Goal: Use online tool/utility: Utilize a website feature to perform a specific function

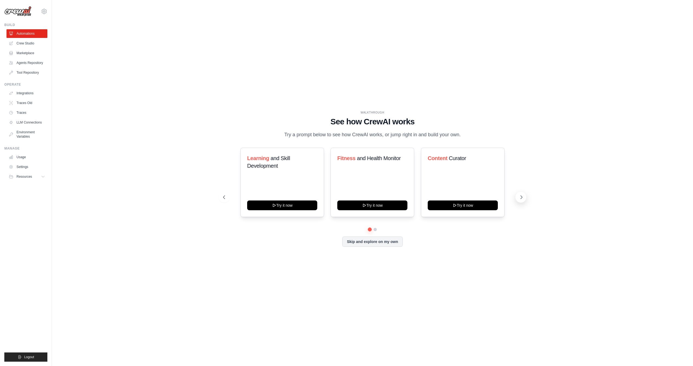
click at [521, 195] on icon at bounding box center [521, 196] width 5 height 5
click at [390, 243] on button "Skip and explore on my own" at bounding box center [372, 241] width 60 height 10
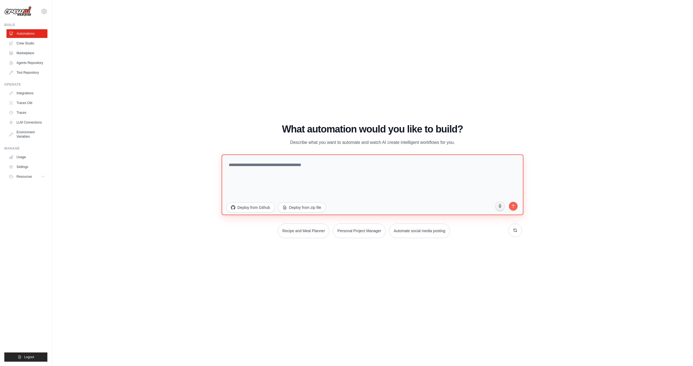
click at [345, 160] on textarea at bounding box center [372, 184] width 302 height 61
click at [32, 45] on link "Crew Studio" at bounding box center [27, 43] width 41 height 9
click at [351, 170] on textarea at bounding box center [372, 184] width 302 height 61
type textarea "**********"
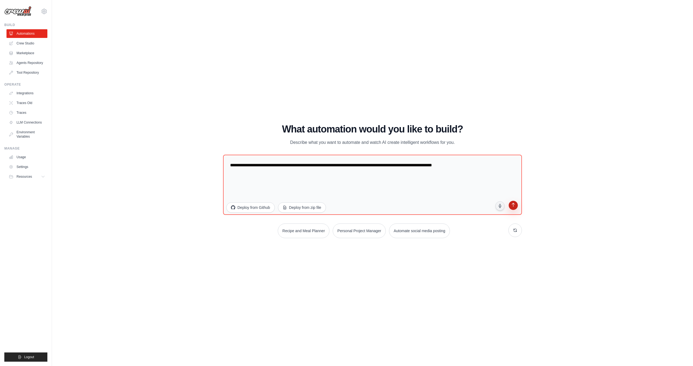
click at [510, 207] on icon "submit" at bounding box center [512, 204] width 5 height 5
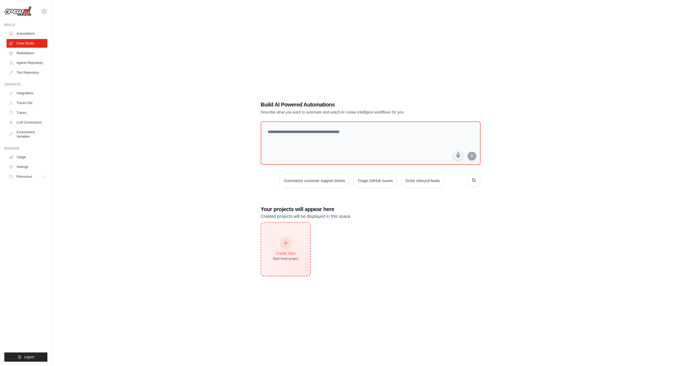
click at [286, 242] on icon at bounding box center [286, 243] width 4 height 4
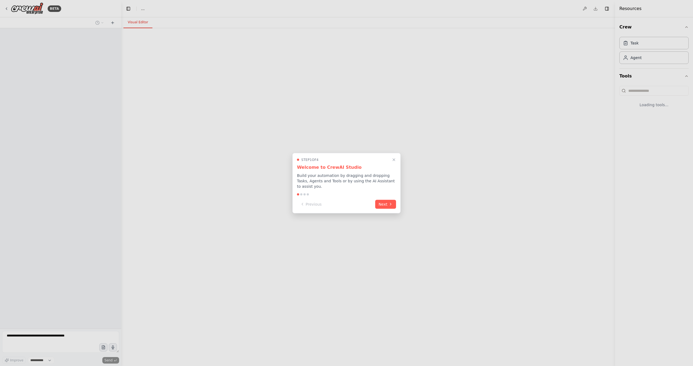
select select "****"
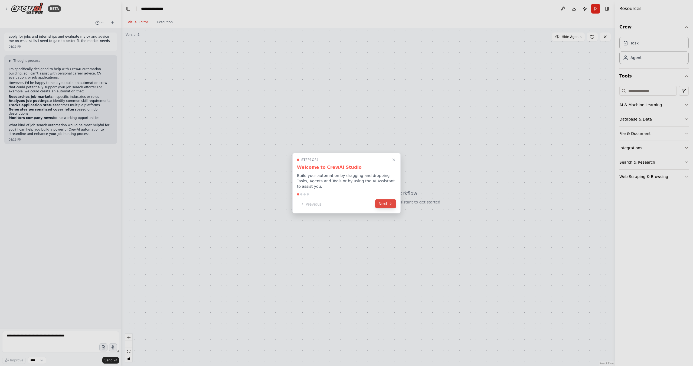
click at [391, 202] on icon at bounding box center [390, 203] width 4 height 4
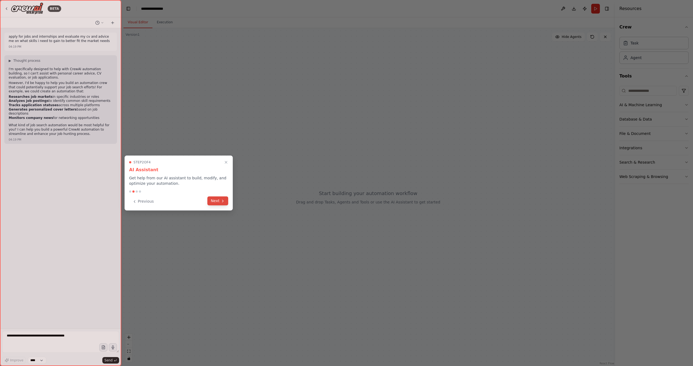
click at [224, 199] on icon at bounding box center [223, 201] width 4 height 4
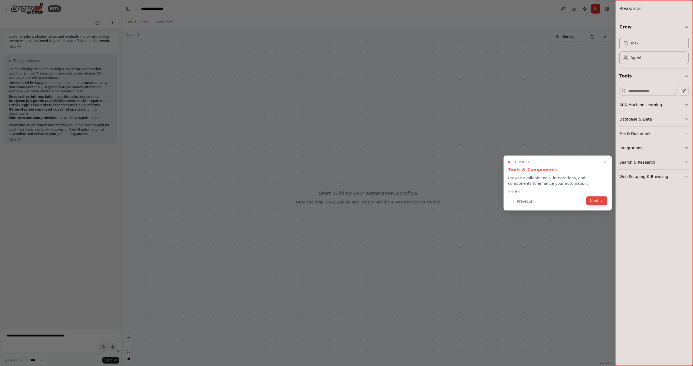
click at [597, 198] on button "Next" at bounding box center [596, 200] width 21 height 9
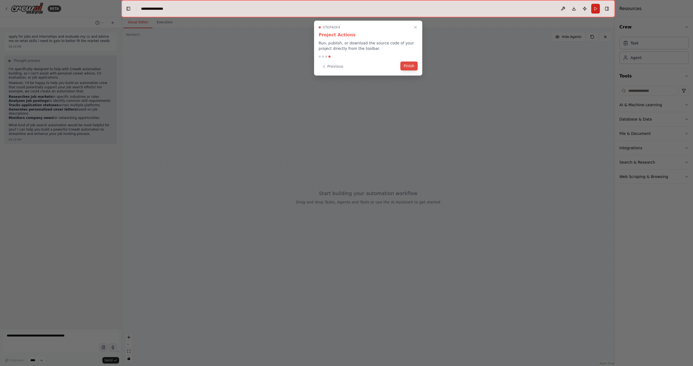
click at [412, 66] on button "Finish" at bounding box center [408, 65] width 17 height 9
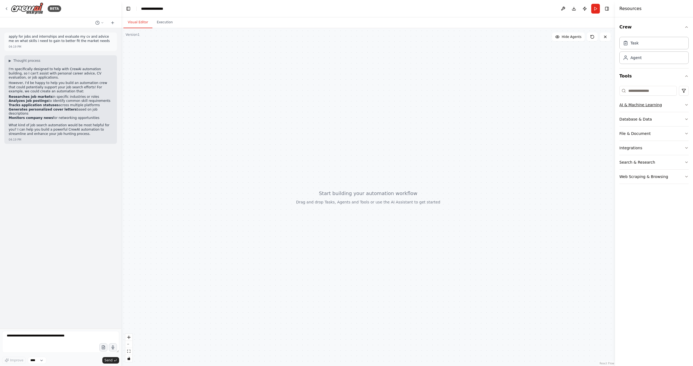
click at [673, 105] on button "AI & Machine Learning" at bounding box center [653, 105] width 69 height 14
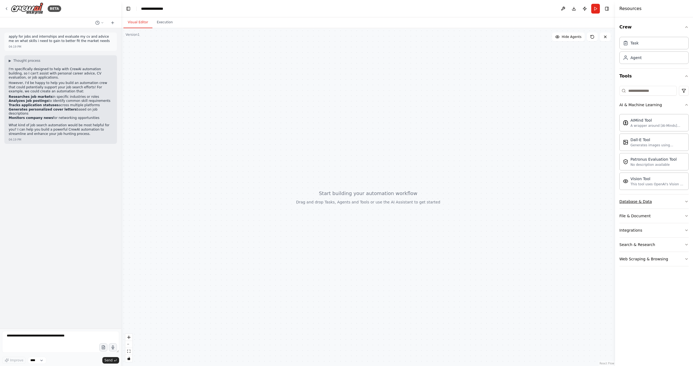
click at [672, 200] on button "Database & Data" at bounding box center [653, 201] width 69 height 14
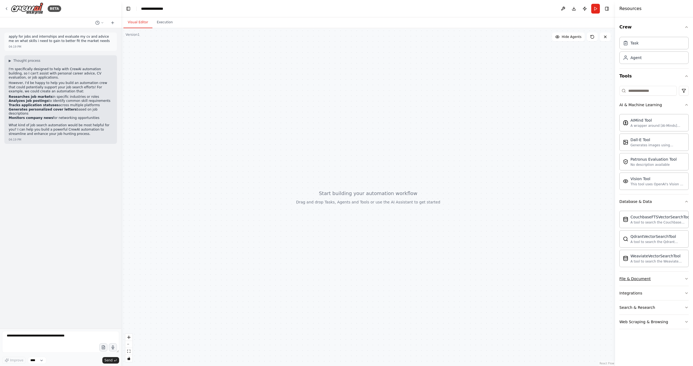
click at [672, 282] on button "File & Document" at bounding box center [653, 278] width 69 height 14
click at [667, 202] on button "Database & Data" at bounding box center [653, 201] width 69 height 14
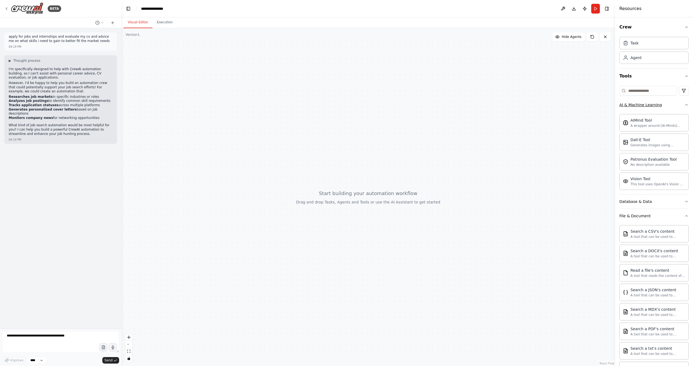
click at [663, 110] on button "AI & Machine Learning" at bounding box center [653, 105] width 69 height 14
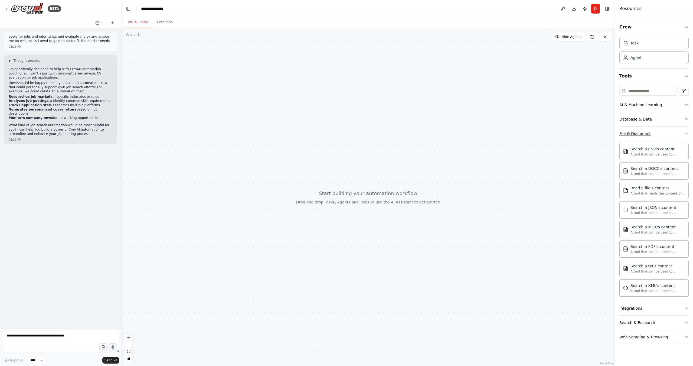
click at [663, 135] on button "File & Document" at bounding box center [653, 133] width 69 height 14
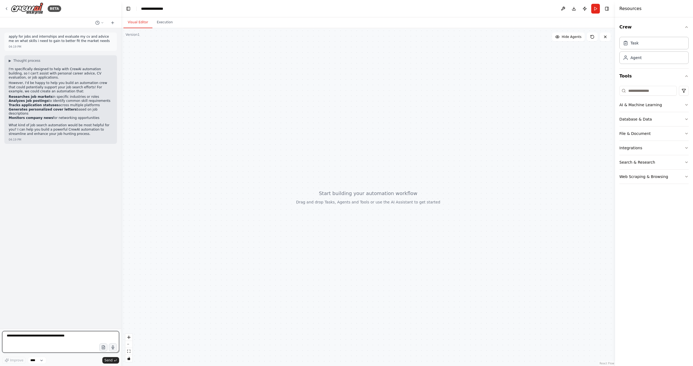
click at [68, 339] on textarea at bounding box center [60, 342] width 117 height 22
click at [66, 337] on textarea at bounding box center [60, 342] width 117 height 22
type textarea "**********"
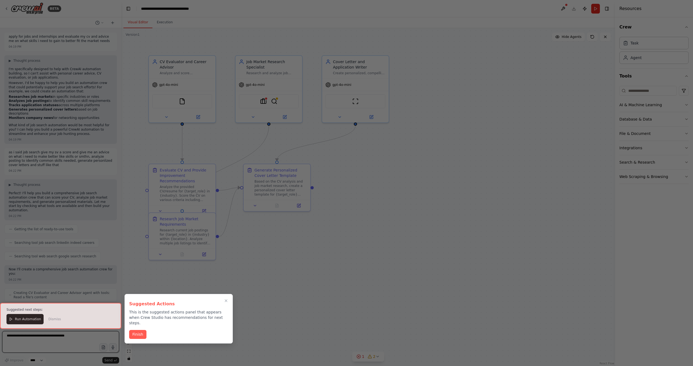
scroll to position [300, 0]
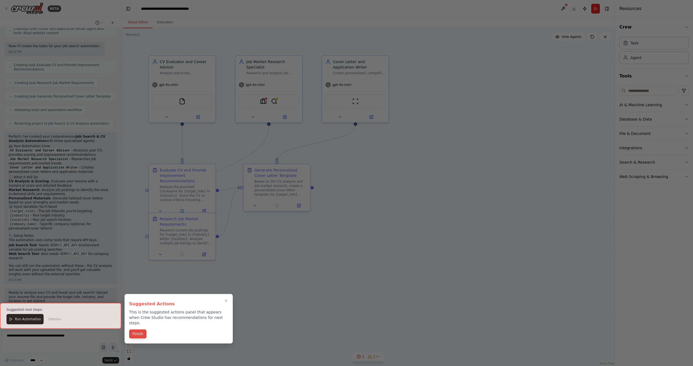
click at [140, 329] on button "Finish" at bounding box center [137, 333] width 17 height 9
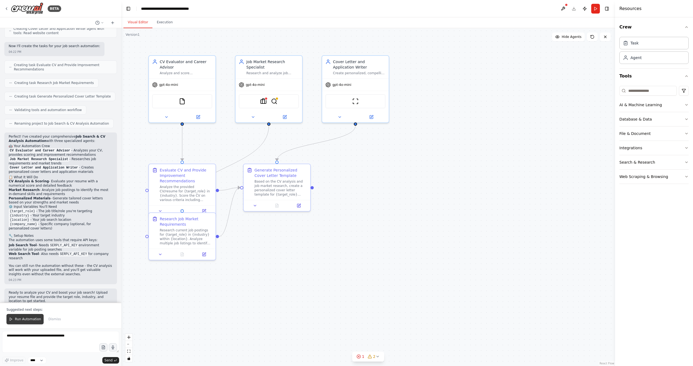
click at [21, 318] on span "Run Automation" at bounding box center [28, 319] width 26 height 4
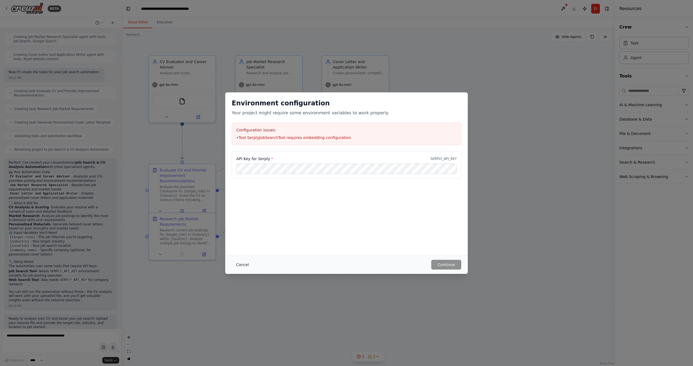
click at [244, 267] on button "Cancel" at bounding box center [242, 265] width 21 height 10
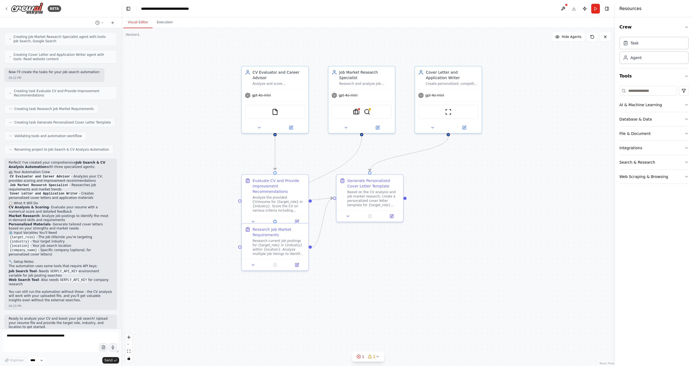
drag, startPoint x: 412, startPoint y: 267, endPoint x: 505, endPoint y: 278, distance: 93.4
click at [505, 278] on div ".deletable-edge-delete-btn { width: 20px; height: 20px; border: 0px solid #ffff…" at bounding box center [368, 197] width 494 height 338
drag, startPoint x: 367, startPoint y: 198, endPoint x: 448, endPoint y: 224, distance: 85.3
click at [448, 224] on div "Based on the CV analysis and job market research, create a personalized cover l…" at bounding box center [452, 224] width 53 height 17
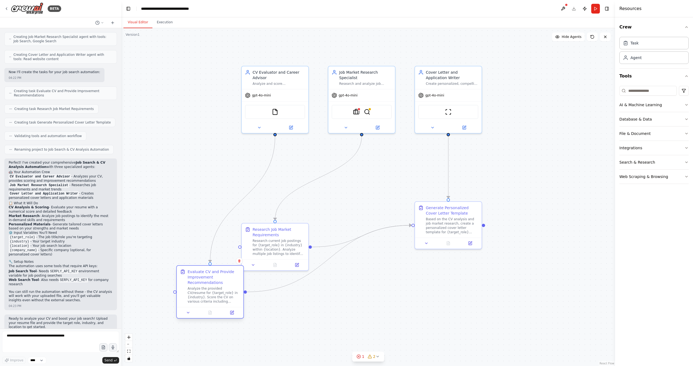
drag, startPoint x: 281, startPoint y: 209, endPoint x: 217, endPoint y: 300, distance: 111.4
click at [217, 300] on div "Analyze the provided CV/resume for {target_role} in {industry}. Score the CV on…" at bounding box center [214, 294] width 53 height 17
drag, startPoint x: 290, startPoint y: 244, endPoint x: 375, endPoint y: 188, distance: 102.0
click at [375, 188] on div "Research current job postings for {target_role} in {industry} within {location}…" at bounding box center [365, 191] width 53 height 17
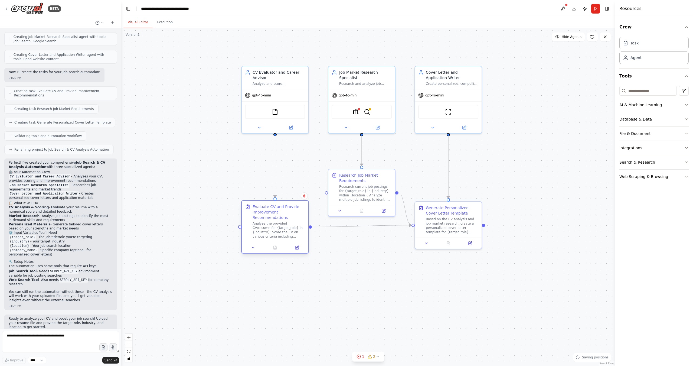
drag, startPoint x: 213, startPoint y: 301, endPoint x: 276, endPoint y: 235, distance: 91.1
click at [276, 235] on div "Analyze the provided CV/resume for {target_role} in {industry}. Score the CV on…" at bounding box center [279, 229] width 53 height 17
drag, startPoint x: 441, startPoint y: 234, endPoint x: 442, endPoint y: 243, distance: 9.0
click at [442, 243] on div "Generate Personalized Cover Letter Template Based on the CV analysis and job ma…" at bounding box center [448, 229] width 67 height 36
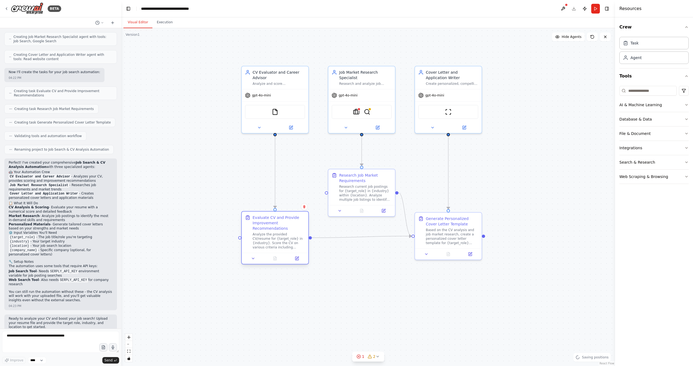
drag, startPoint x: 269, startPoint y: 231, endPoint x: 269, endPoint y: 242, distance: 11.4
click at [269, 242] on div "Analyze the provided CV/resume for {target_role} in {industry}. Score the CV on…" at bounding box center [279, 240] width 53 height 17
click at [418, 274] on div ".deletable-edge-delete-btn { width: 20px; height: 20px; border: 0px solid #ffff…" at bounding box center [368, 197] width 494 height 338
click at [575, 9] on header "**********" at bounding box center [368, 8] width 494 height 17
click at [189, 78] on div ".deletable-edge-delete-btn { width: 20px; height: 20px; border: 0px solid #ffff…" at bounding box center [368, 197] width 494 height 338
